Goal: Information Seeking & Learning: Understand process/instructions

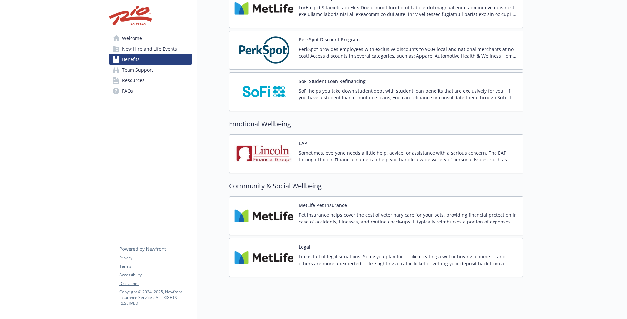
scroll to position [1008, 0]
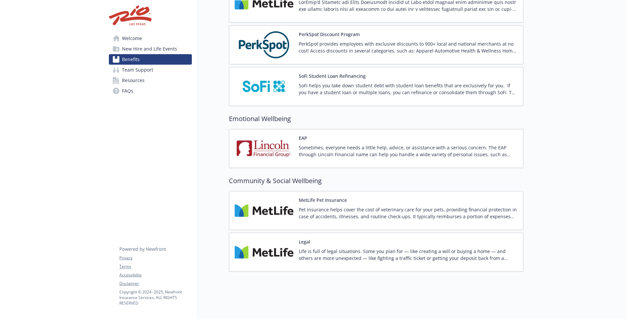
click at [311, 252] on p "Life is full of legal situations. Some you plan for — like creating a will or b…" at bounding box center [408, 255] width 219 height 14
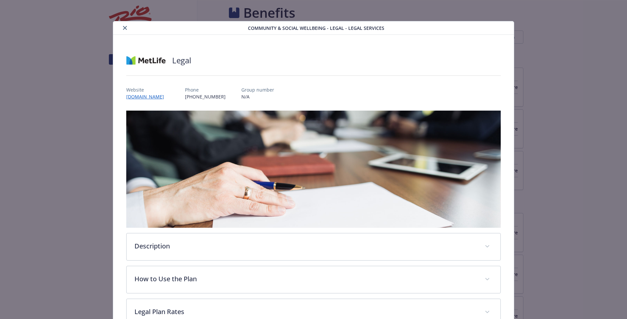
scroll to position [1008, 0]
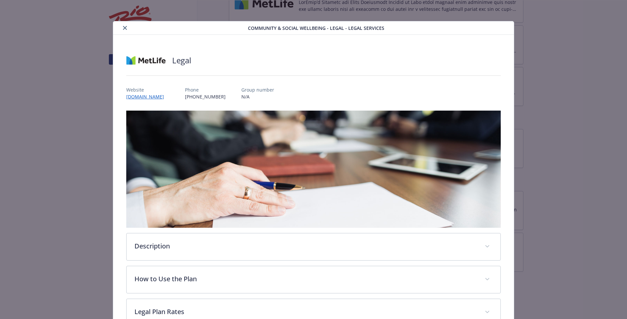
click at [124, 29] on icon "close" at bounding box center [125, 28] width 4 height 4
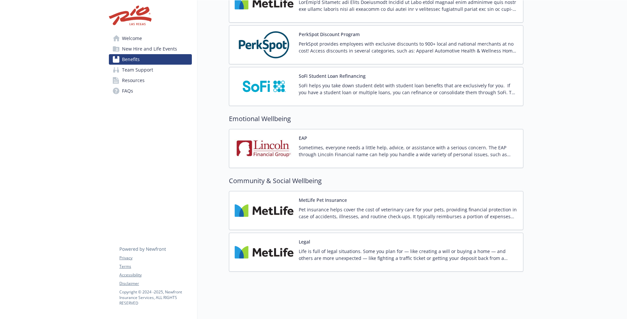
click at [270, 208] on img at bounding box center [264, 210] width 59 height 28
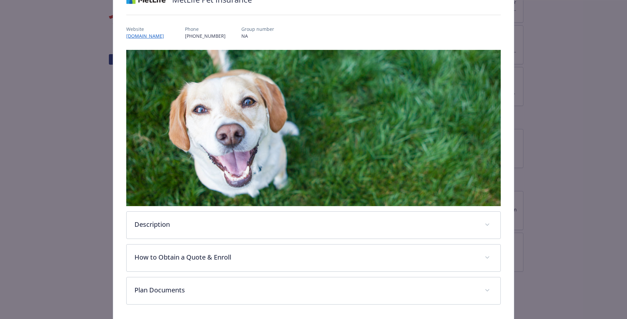
scroll to position [82, 0]
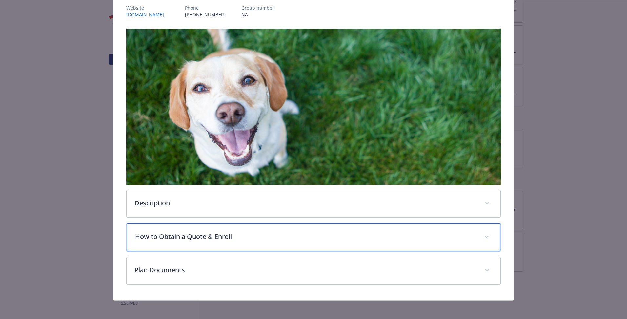
click at [175, 236] on p "How to Obtain a Quote & Enroll" at bounding box center [305, 237] width 341 height 10
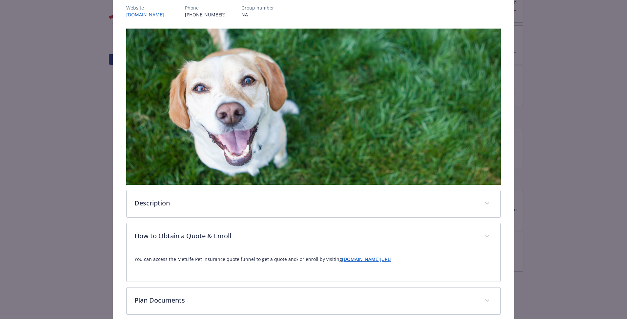
click at [344, 260] on link "[DOMAIN_NAME][URL]" at bounding box center [367, 259] width 50 height 6
